Goal: Task Accomplishment & Management: Complete application form

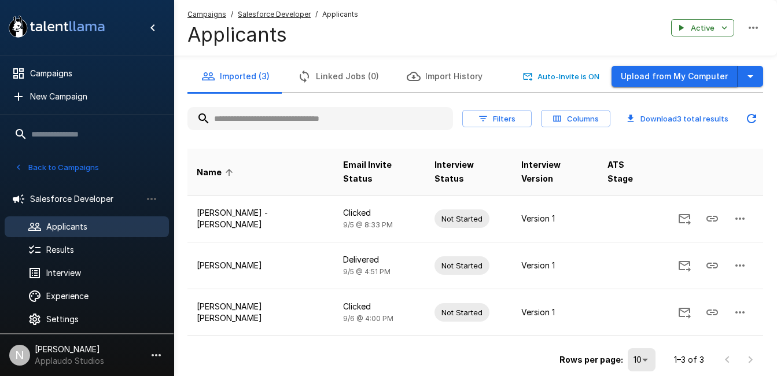
click at [665, 73] on button "Upload from My Computer" at bounding box center [675, 76] width 126 height 21
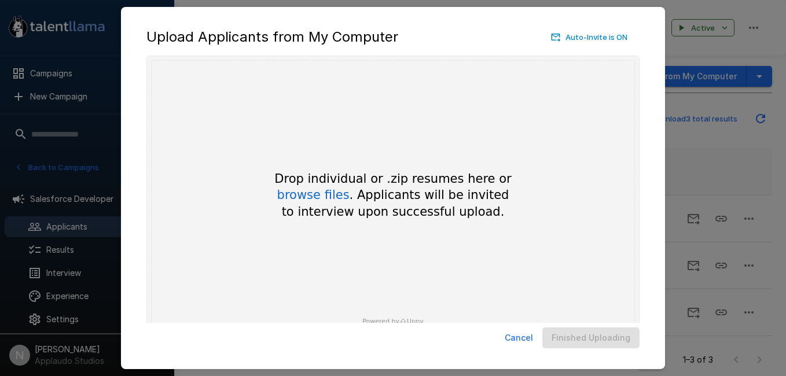
scroll to position [34, 0]
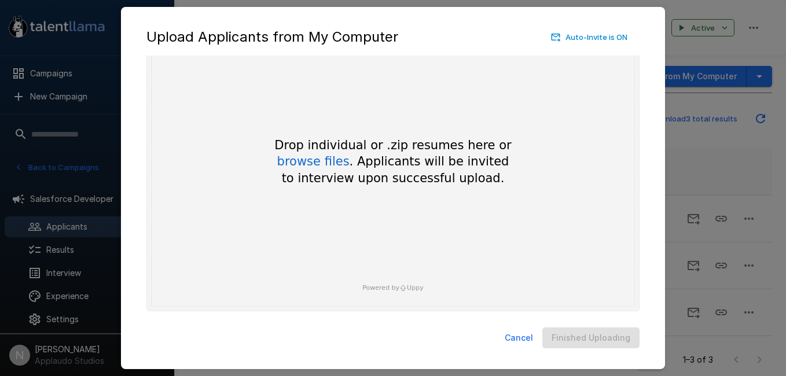
click at [523, 343] on button "Cancel" at bounding box center [519, 338] width 38 height 21
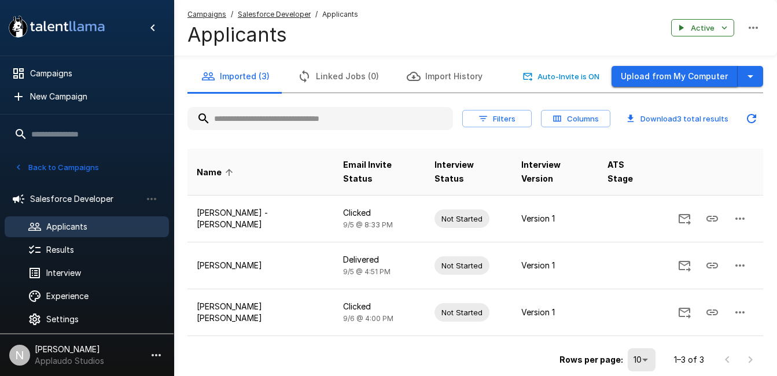
click at [652, 82] on button "Upload from My Computer" at bounding box center [675, 76] width 126 height 21
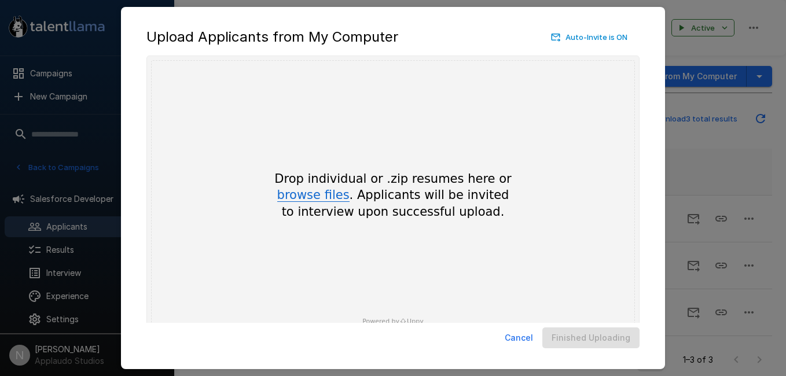
click at [330, 202] on button "browse files" at bounding box center [313, 195] width 72 height 13
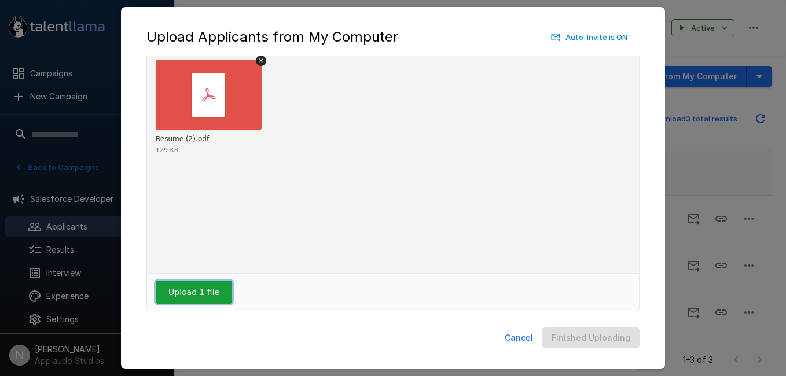
click at [198, 297] on button "Upload 1 file" at bounding box center [194, 292] width 76 height 23
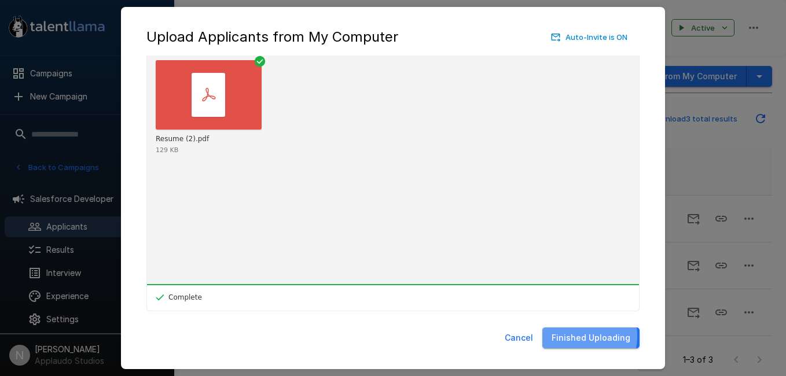
click at [577, 336] on button "Finished Uploading" at bounding box center [590, 338] width 97 height 21
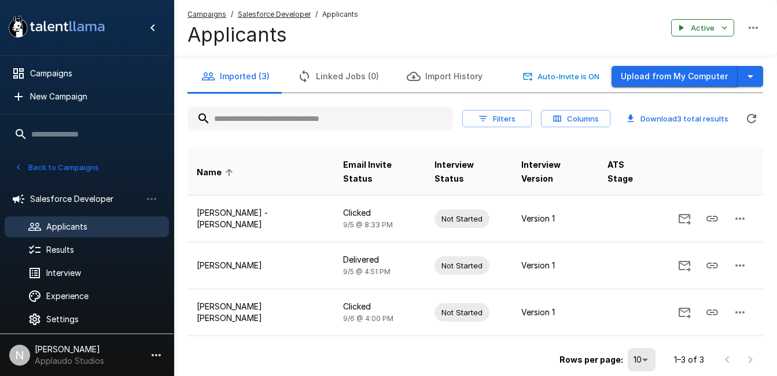
click at [664, 72] on button "Upload from My Computer" at bounding box center [675, 76] width 126 height 21
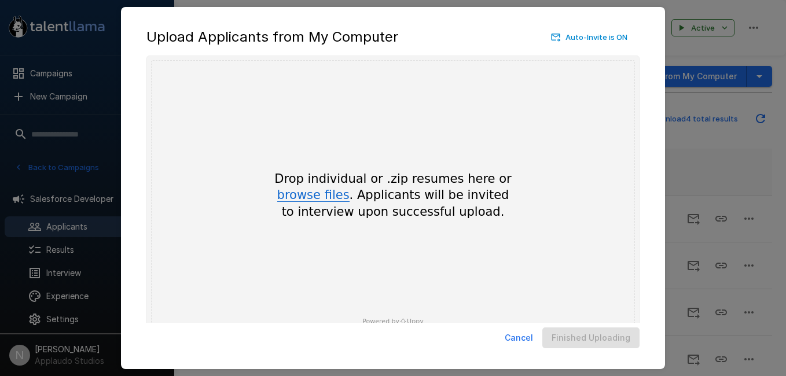
click at [304, 194] on button "browse files" at bounding box center [313, 195] width 72 height 13
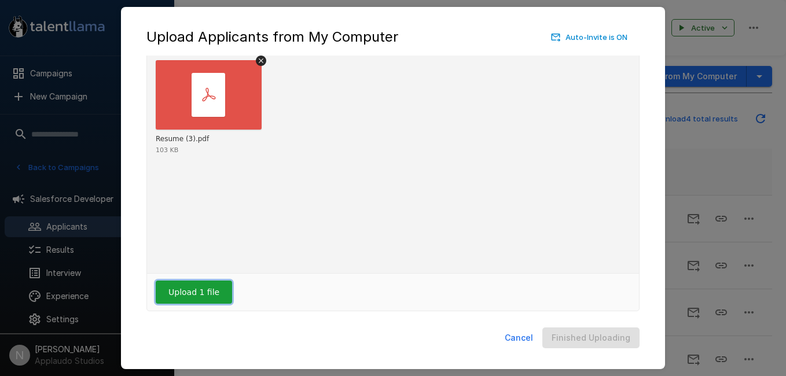
click at [214, 288] on button "Upload 1 file" at bounding box center [194, 292] width 76 height 23
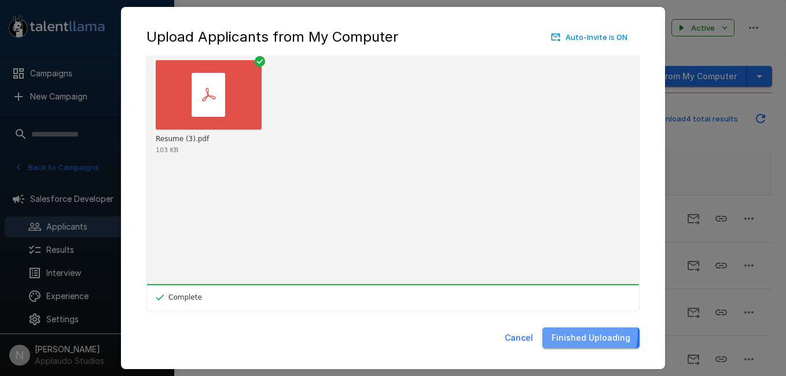
click at [579, 333] on button "Finished Uploading" at bounding box center [590, 338] width 97 height 21
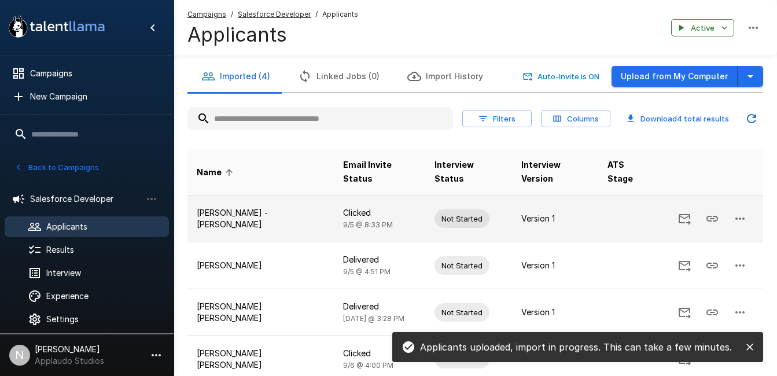
scroll to position [79, 0]
